Goal: Find specific page/section: Find specific page/section

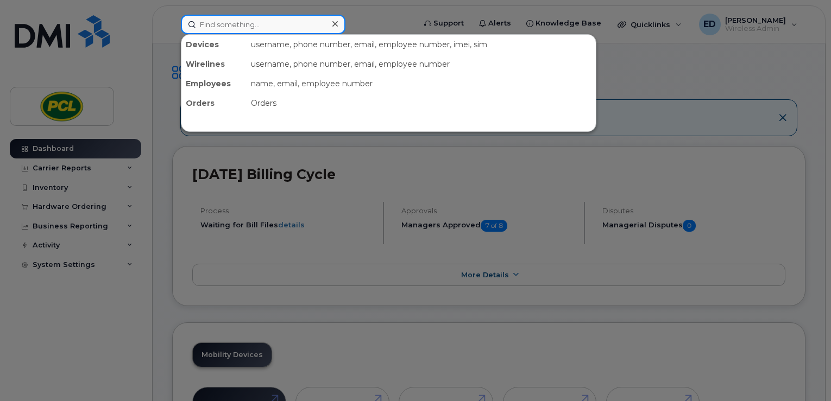
click at [254, 22] on input at bounding box center [263, 25] width 164 height 20
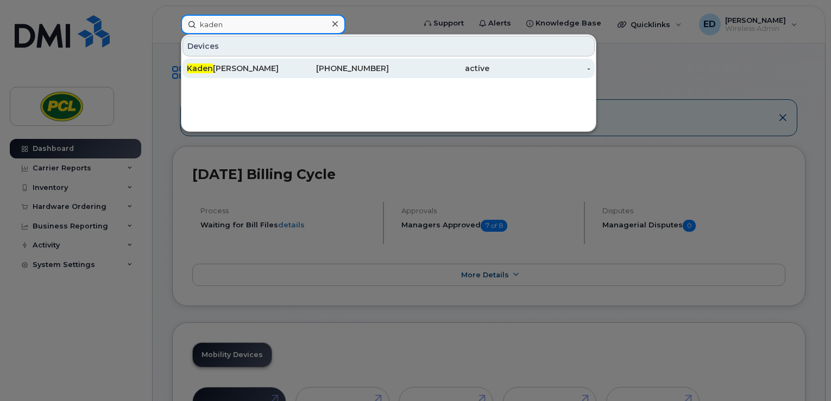
type input "kaden"
click at [228, 69] on div "[PERSON_NAME]" at bounding box center [237, 68] width 101 height 11
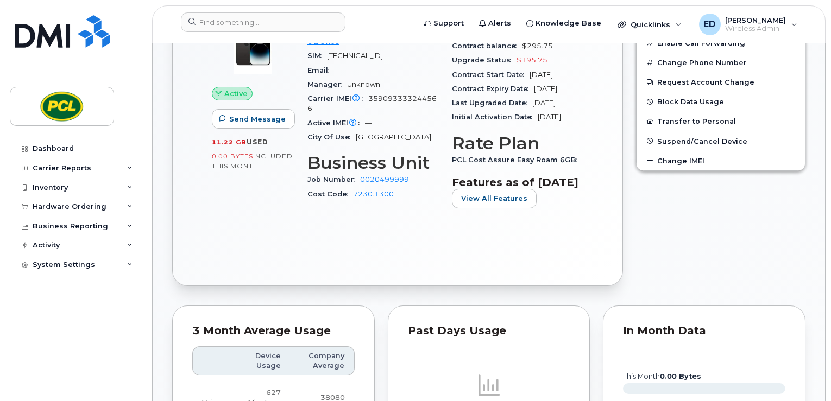
scroll to position [217, 0]
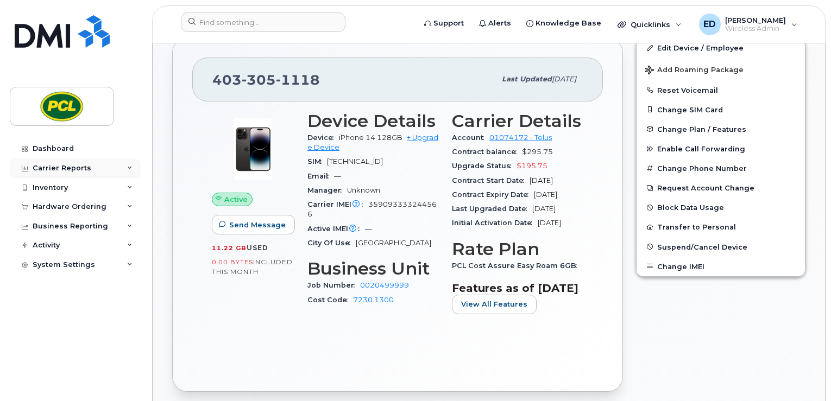
click at [58, 169] on div "Carrier Reports" at bounding box center [62, 168] width 59 height 9
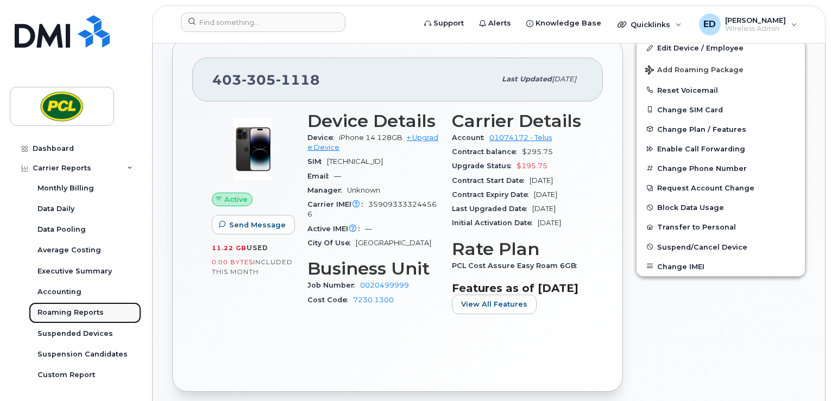
click at [71, 315] on div "Roaming Reports" at bounding box center [70, 313] width 66 height 10
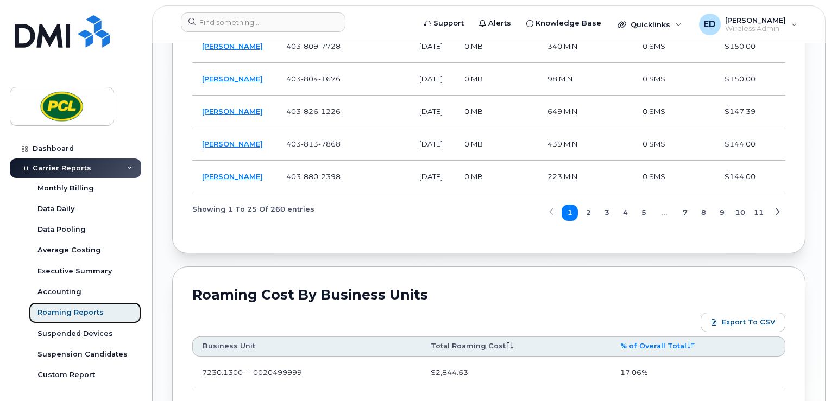
scroll to position [1411, 0]
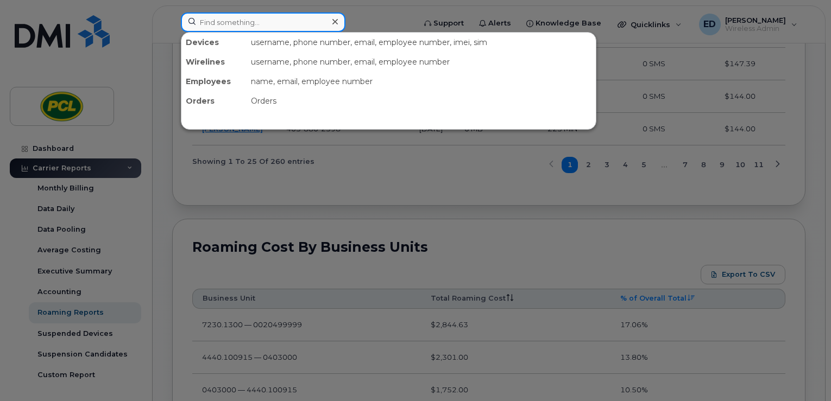
click at [236, 26] on input at bounding box center [263, 22] width 164 height 20
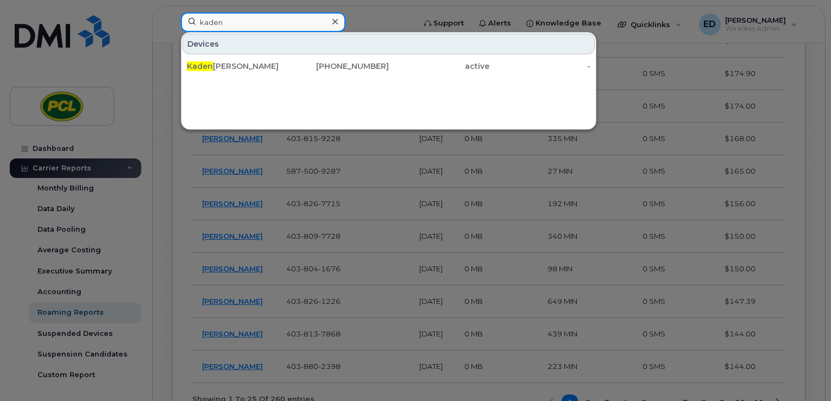
scroll to position [1140, 0]
type input "kaden"
click at [393, 10] on div at bounding box center [415, 200] width 831 height 401
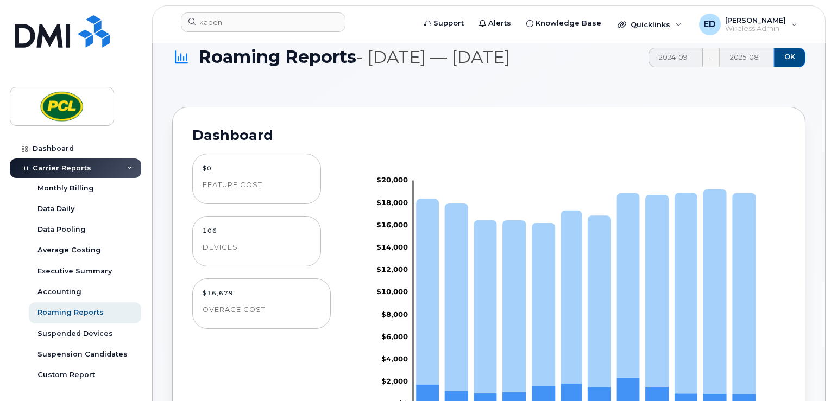
scroll to position [0, 0]
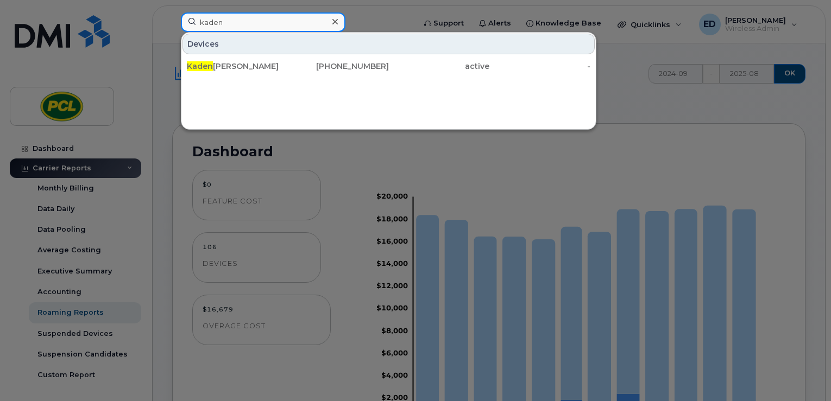
click at [259, 24] on input "kaden" at bounding box center [263, 22] width 164 height 20
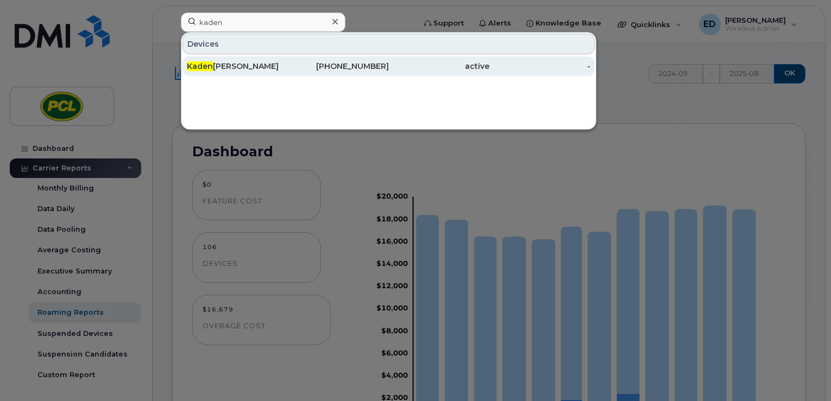
click at [239, 65] on div "[PERSON_NAME]" at bounding box center [237, 66] width 101 height 11
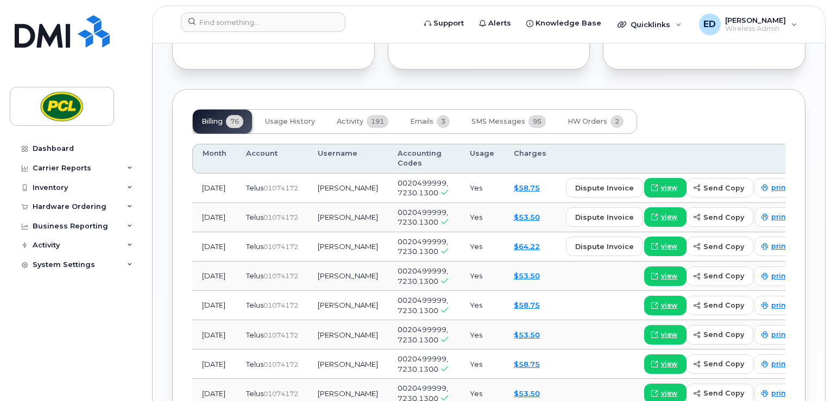
scroll to position [814, 0]
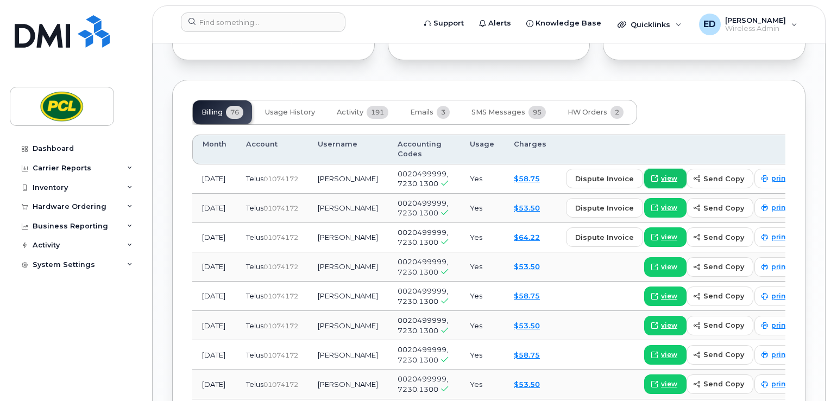
click at [661, 183] on span "view" at bounding box center [669, 179] width 16 height 10
